Goal: Information Seeking & Learning: Learn about a topic

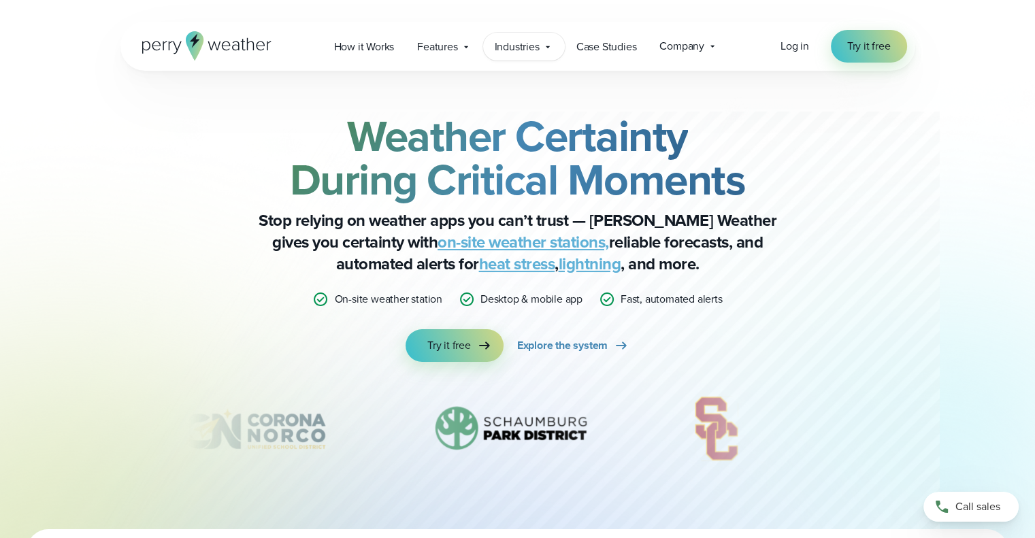
click at [555, 48] on div "Industries Featured Case Study How PGA of America is Prioritizing Golfer Safety…" at bounding box center [524, 47] width 82 height 28
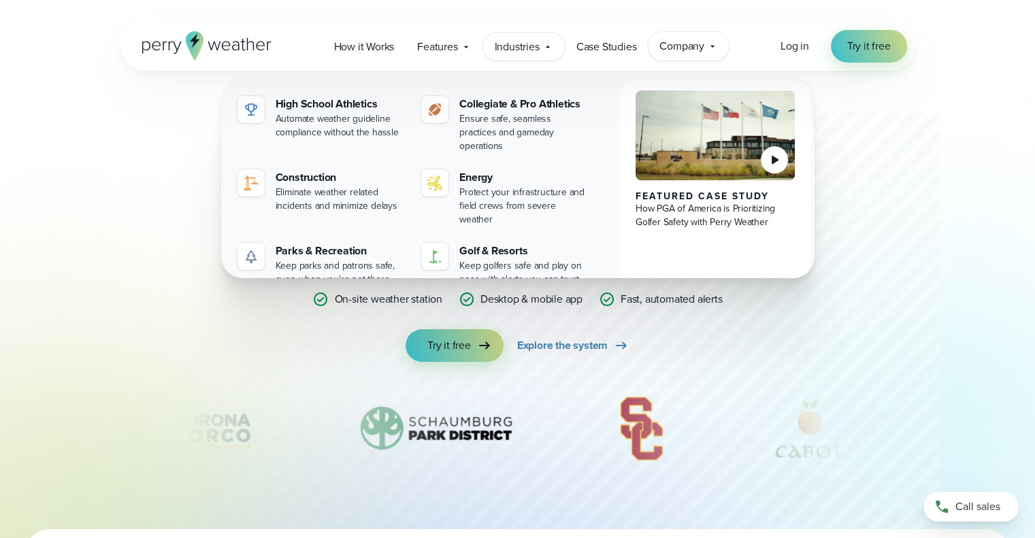
click at [712, 43] on icon at bounding box center [712, 46] width 11 height 11
